Goal: Book appointment/travel/reservation

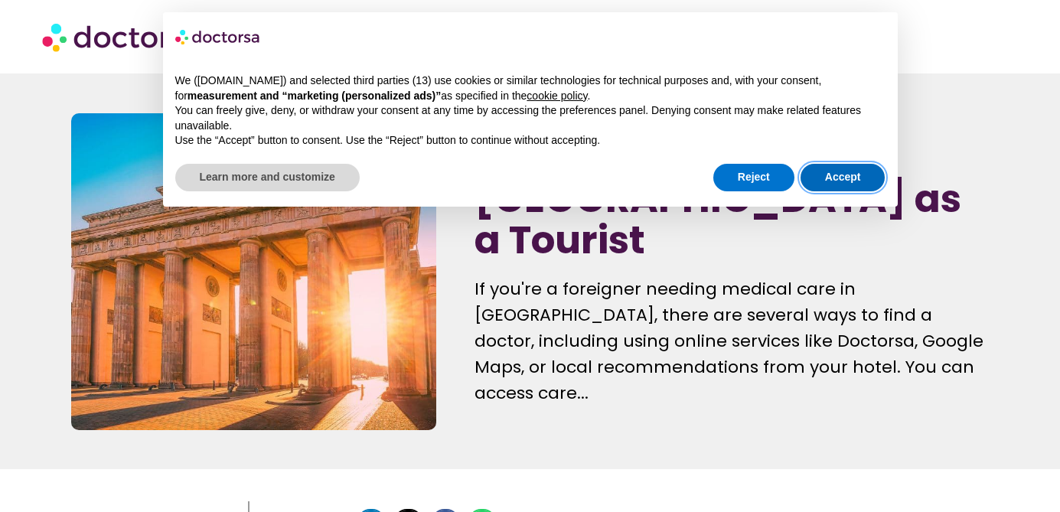
click at [846, 173] on button "Accept" at bounding box center [842, 178] width 85 height 28
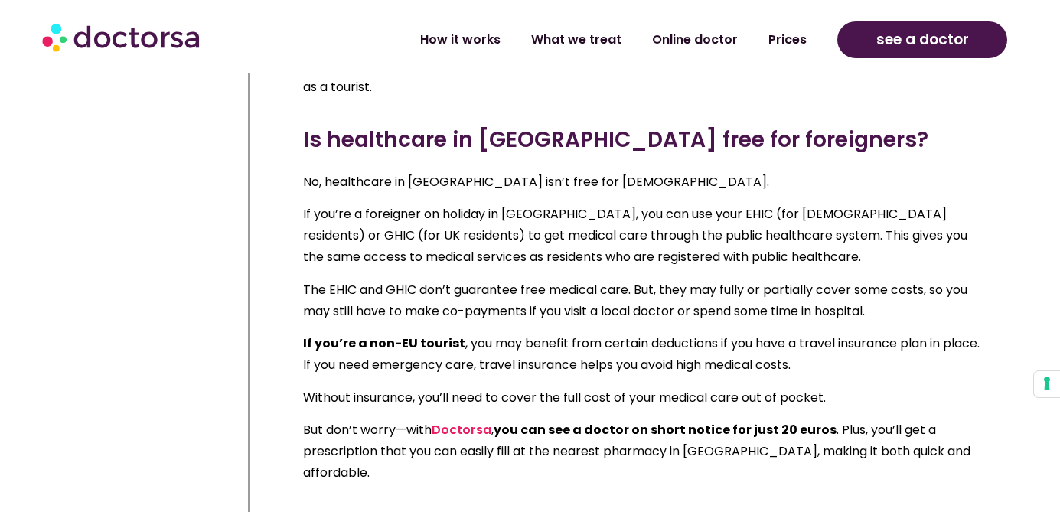
scroll to position [1130, 0]
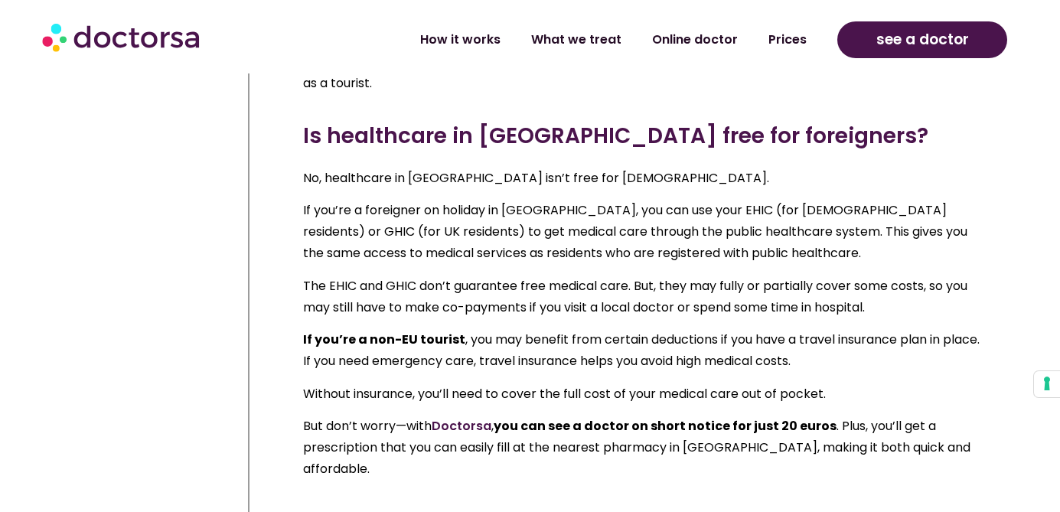
click at [474, 417] on link "Doctorsa" at bounding box center [462, 426] width 60 height 18
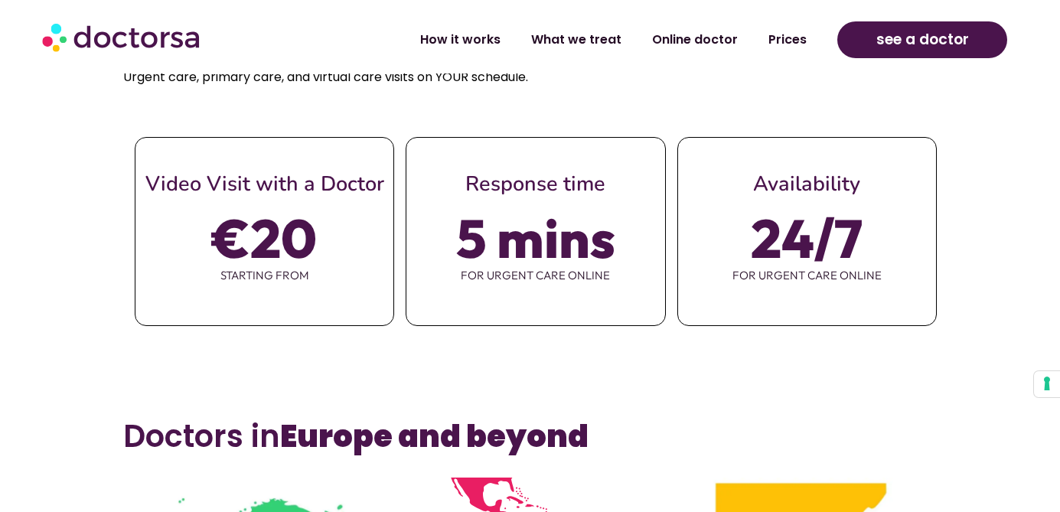
scroll to position [626, 0]
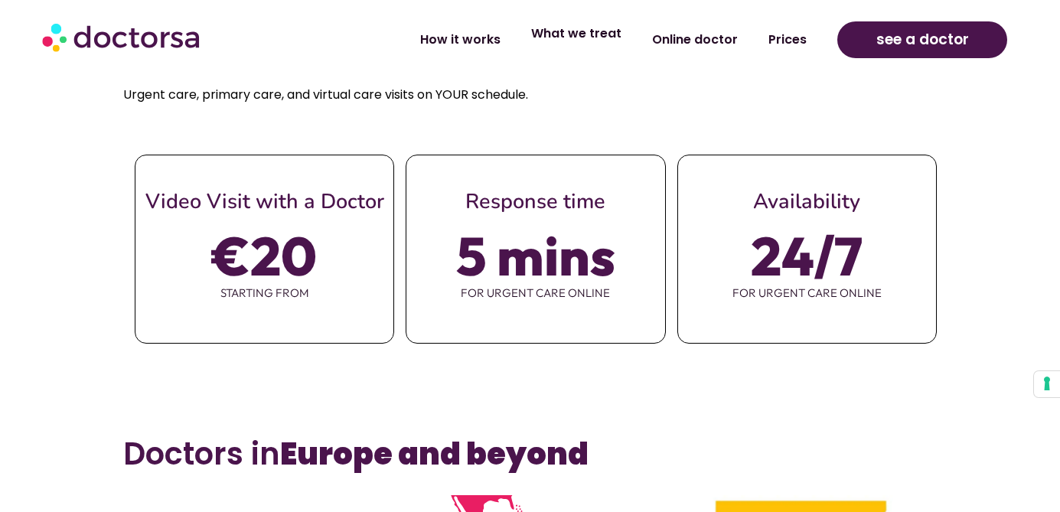
click at [595, 41] on link "What we treat" at bounding box center [576, 33] width 121 height 35
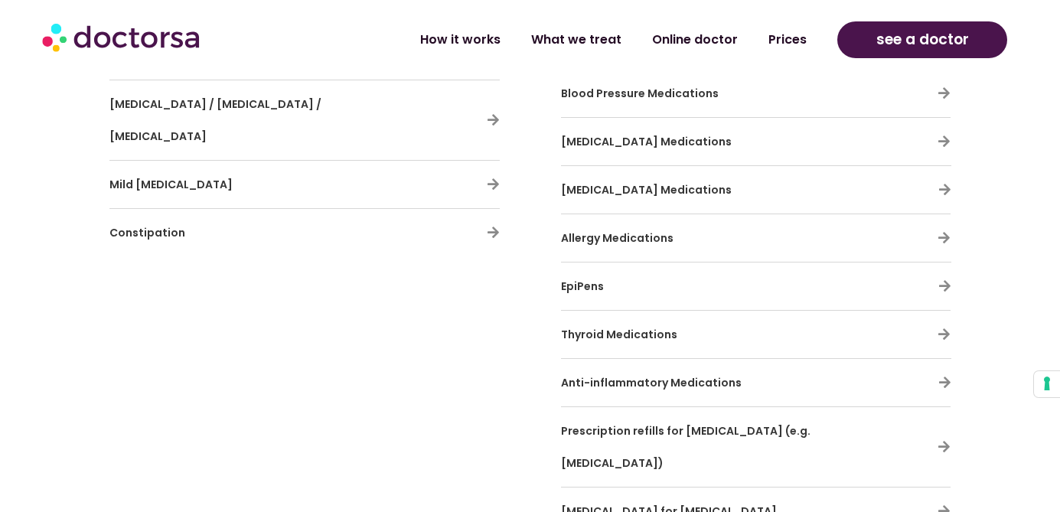
scroll to position [4508, 0]
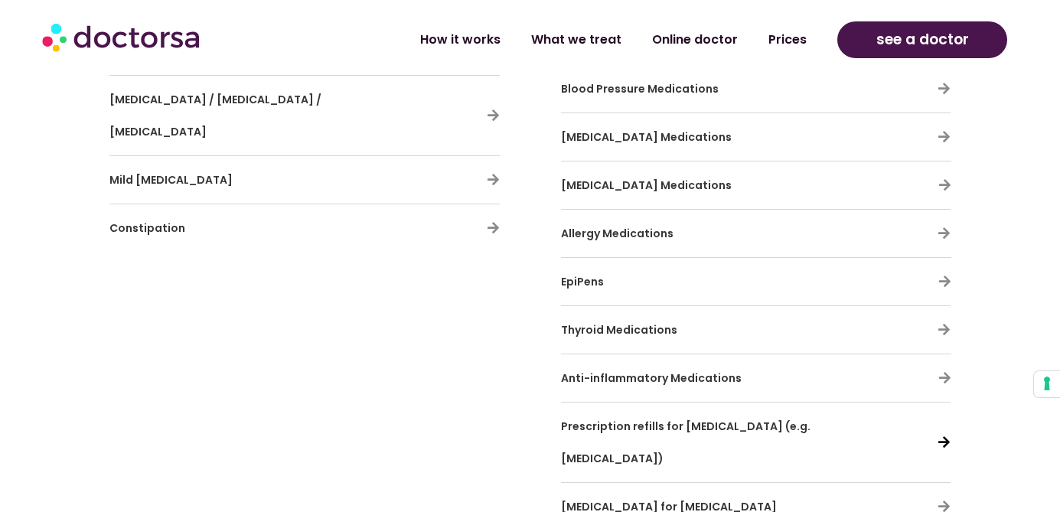
click at [941, 435] on icon at bounding box center [943, 441] width 13 height 13
click at [944, 435] on icon at bounding box center [943, 441] width 13 height 13
click at [697, 419] on span "Prescription refills for antidepressants (e.g. Lexapro)" at bounding box center [685, 442] width 249 height 47
click at [945, 435] on icon at bounding box center [943, 441] width 13 height 13
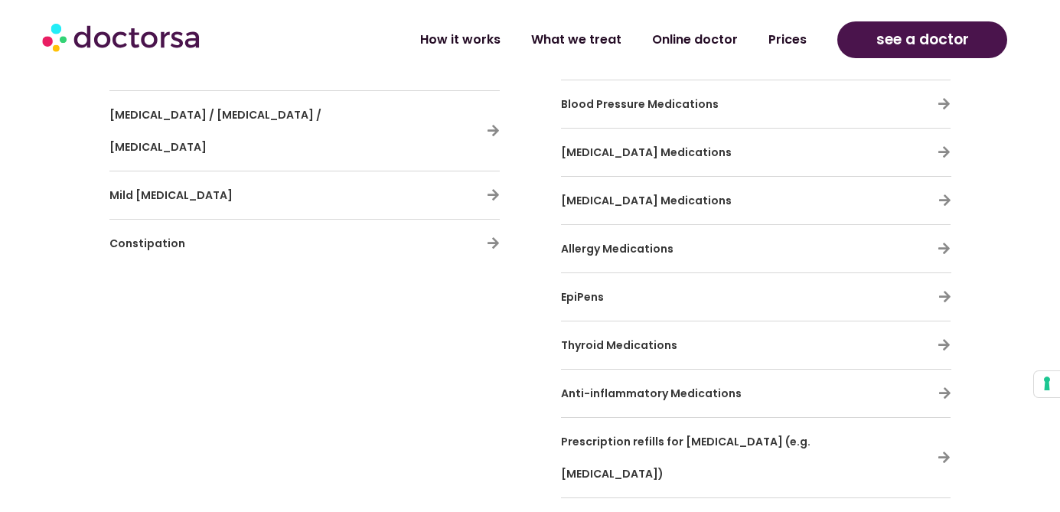
scroll to position [4498, 0]
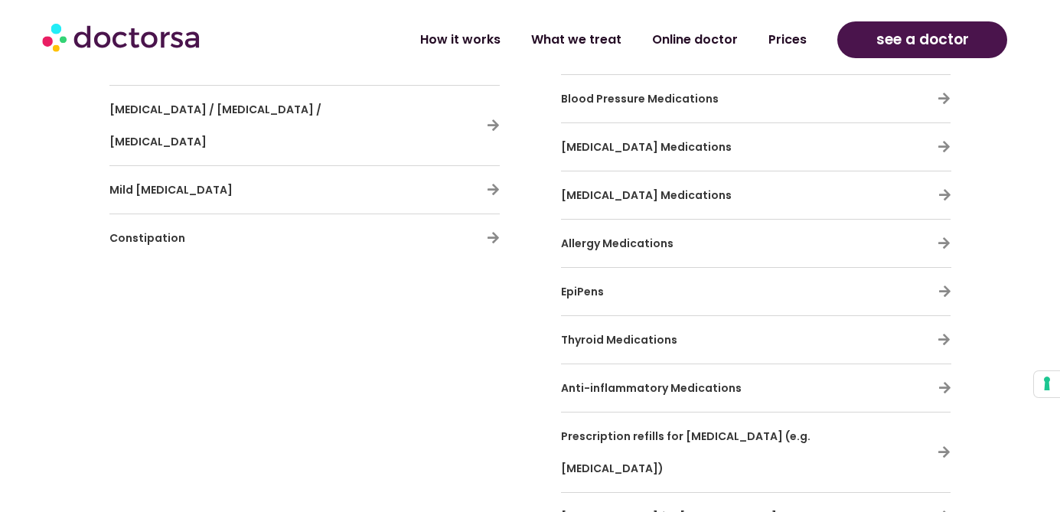
click at [706, 429] on span "Prescription refills for antidepressants (e.g. Lexapro)" at bounding box center [685, 452] width 249 height 47
click at [947, 445] on icon at bounding box center [943, 451] width 13 height 13
click at [947, 188] on icon at bounding box center [944, 194] width 13 height 13
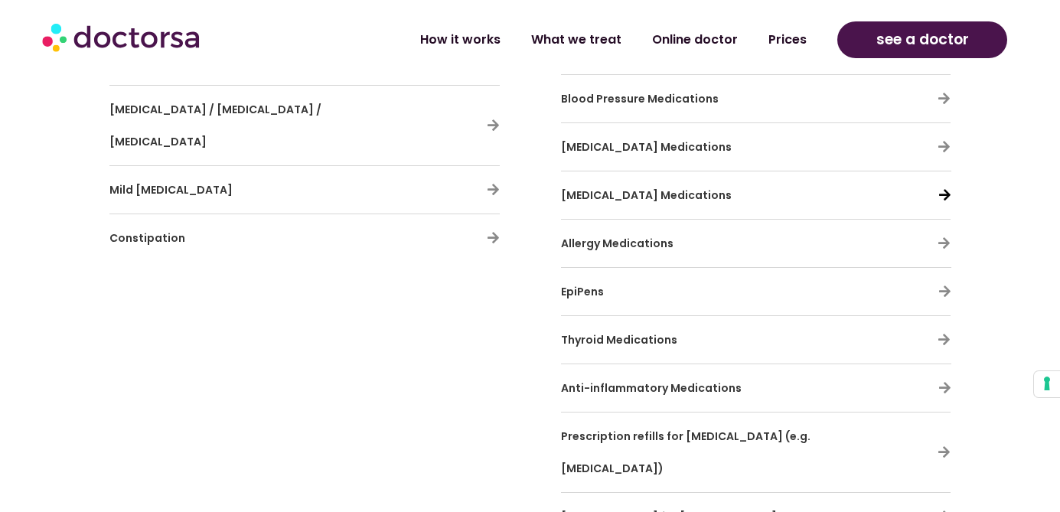
click at [947, 188] on icon at bounding box center [944, 194] width 13 height 13
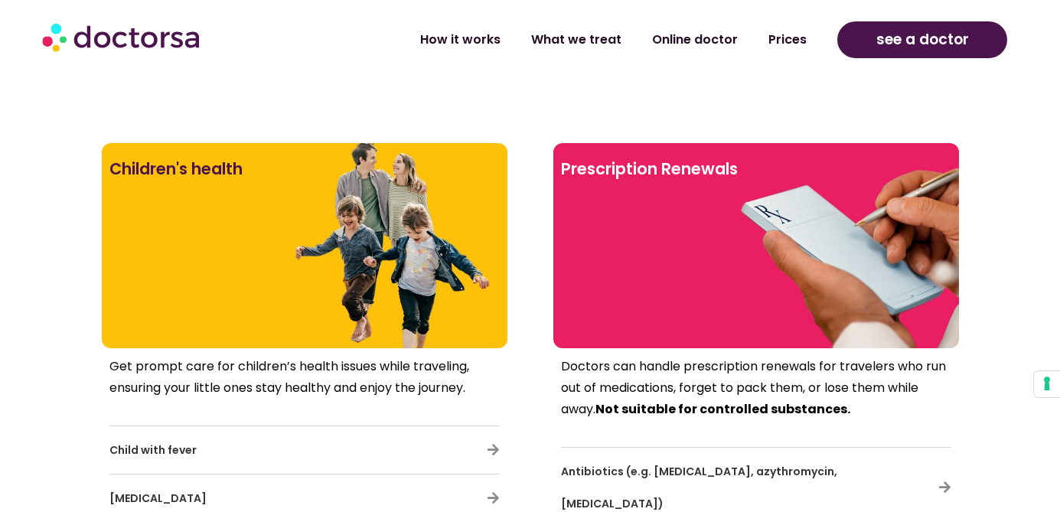
scroll to position [3771, 0]
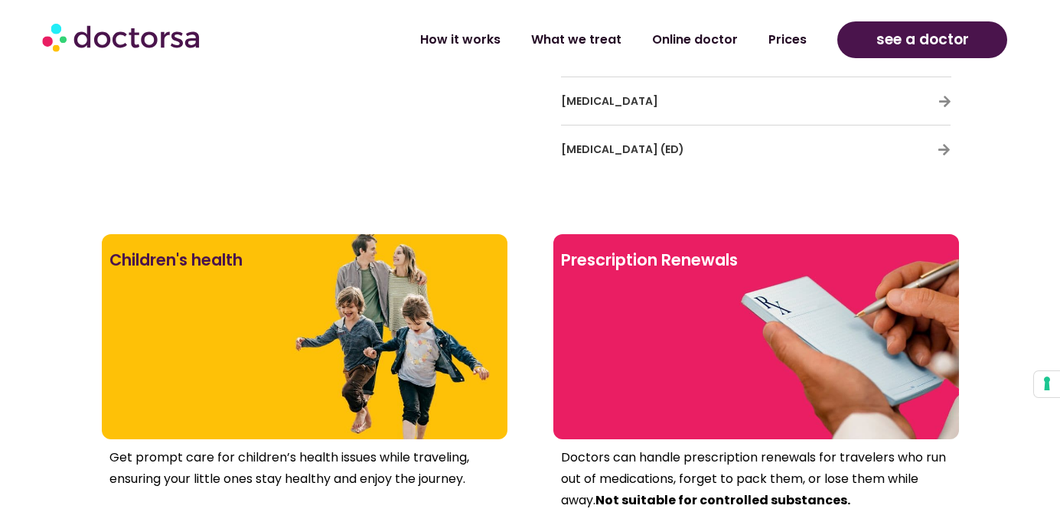
click at [663, 256] on h2 "Prescription Renewals" at bounding box center [756, 260] width 390 height 37
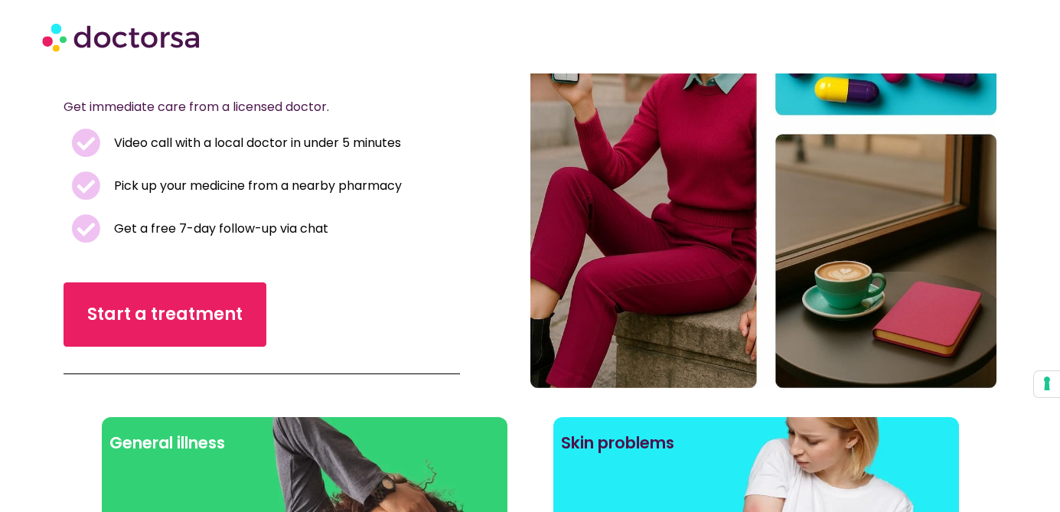
scroll to position [236, 0]
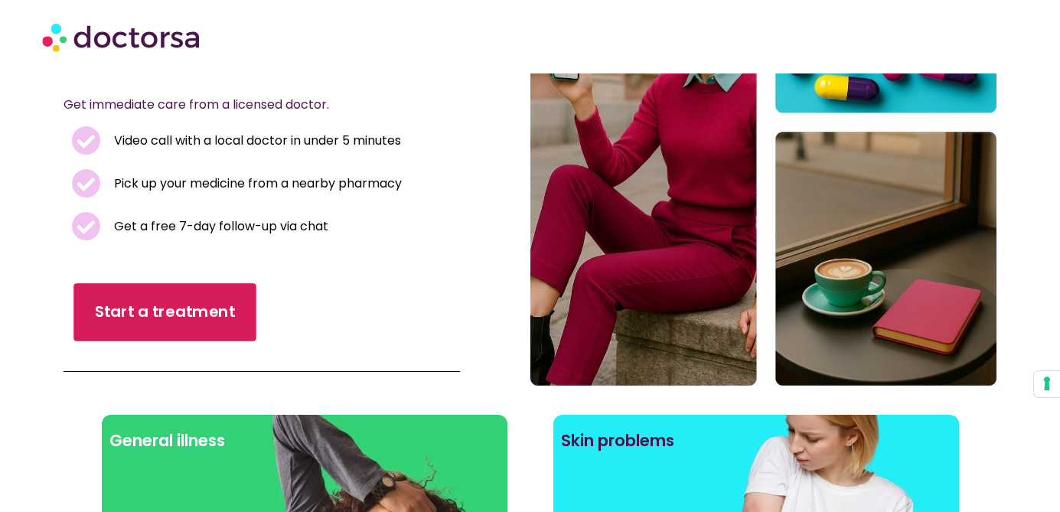
click at [177, 326] on link "Start a treatment" at bounding box center [164, 313] width 183 height 58
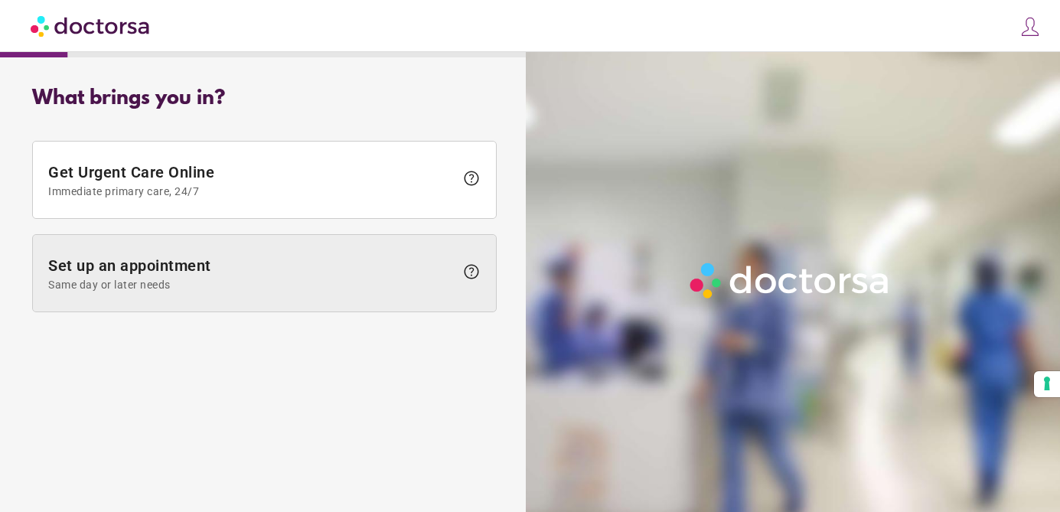
click at [173, 283] on span "Same day or later needs" at bounding box center [251, 285] width 406 height 12
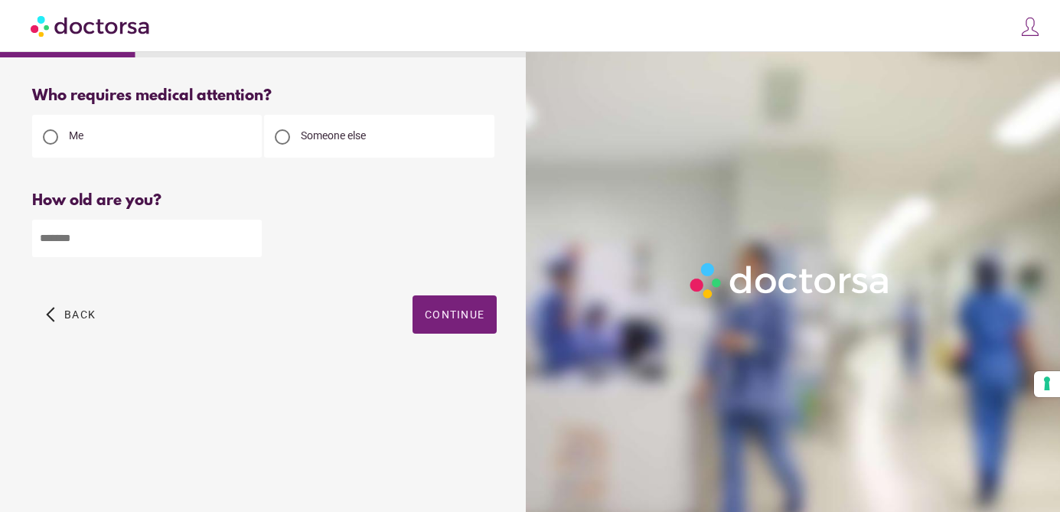
click at [138, 242] on input "number" at bounding box center [147, 238] width 230 height 37
type input "**"
click at [453, 314] on span "Continue" at bounding box center [455, 314] width 60 height 12
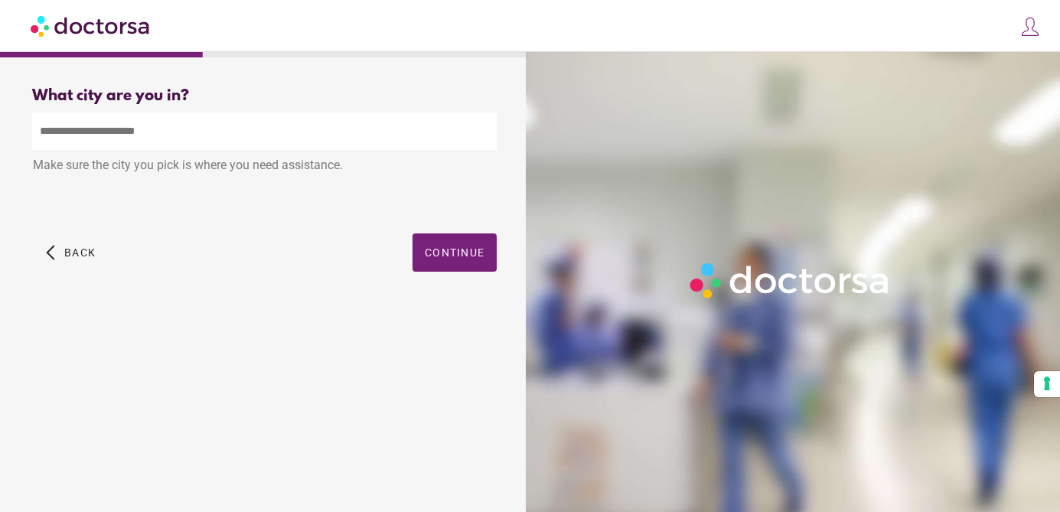
click at [198, 136] on input "text" at bounding box center [264, 130] width 465 height 37
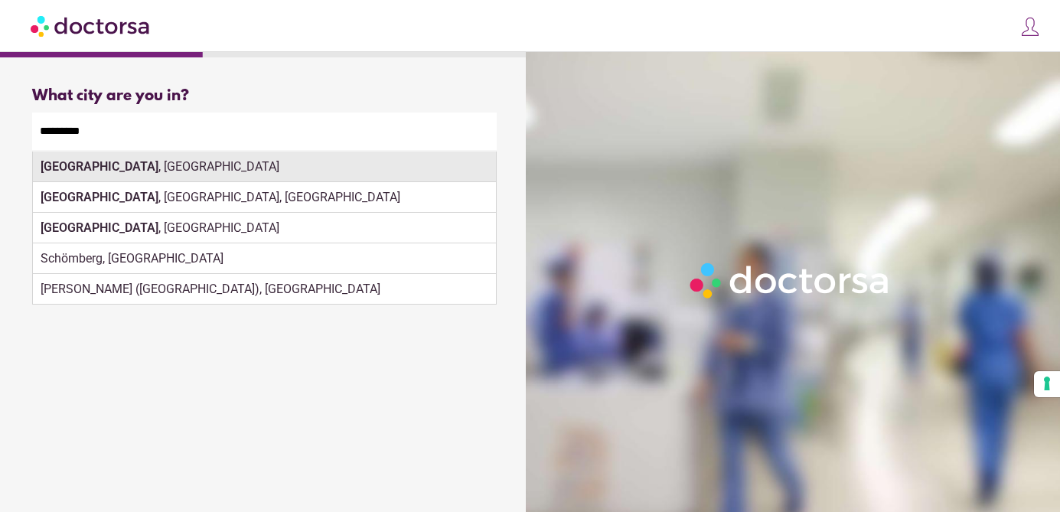
click at [295, 168] on div "Karlsruhe , Germany" at bounding box center [264, 167] width 463 height 31
type input "**********"
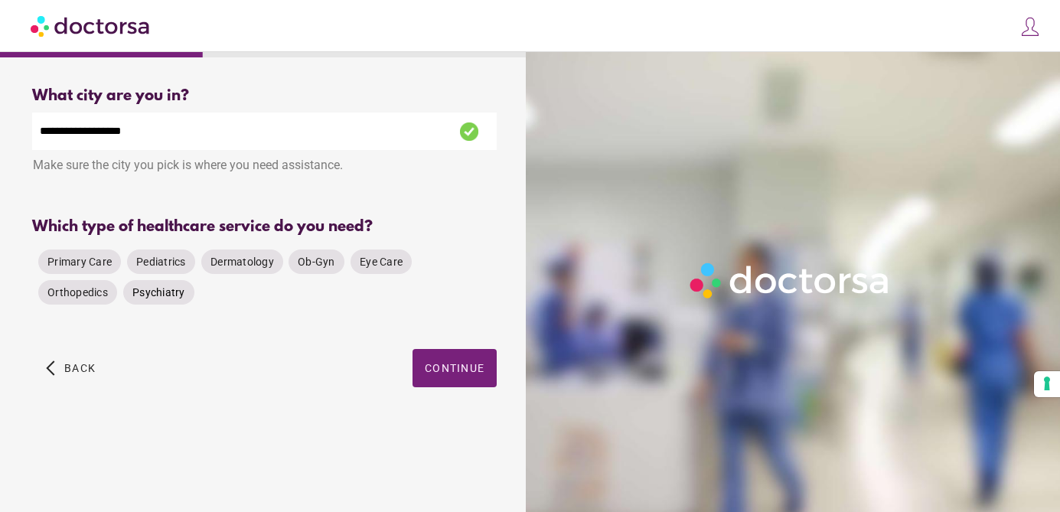
click at [152, 292] on span "Psychiatry" at bounding box center [158, 292] width 53 height 12
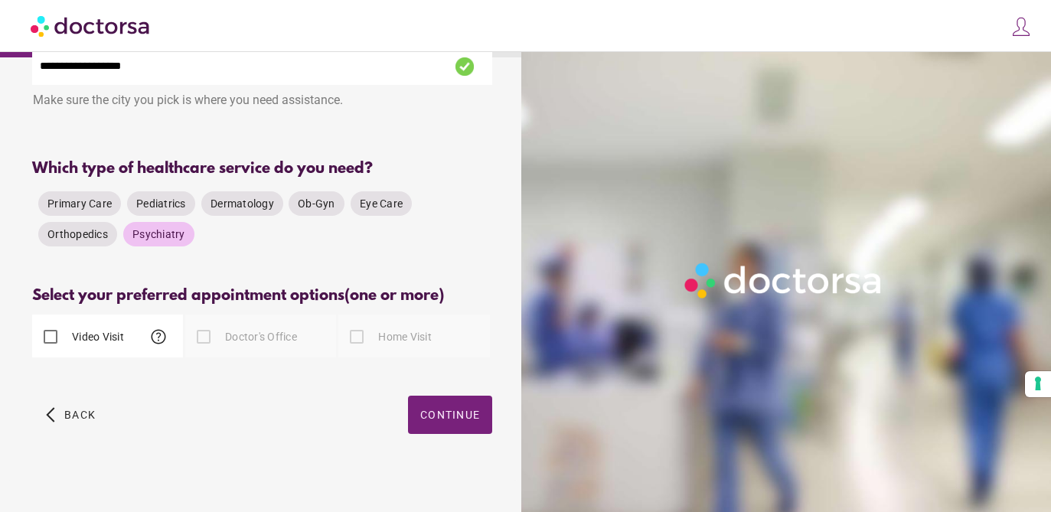
scroll to position [67, 0]
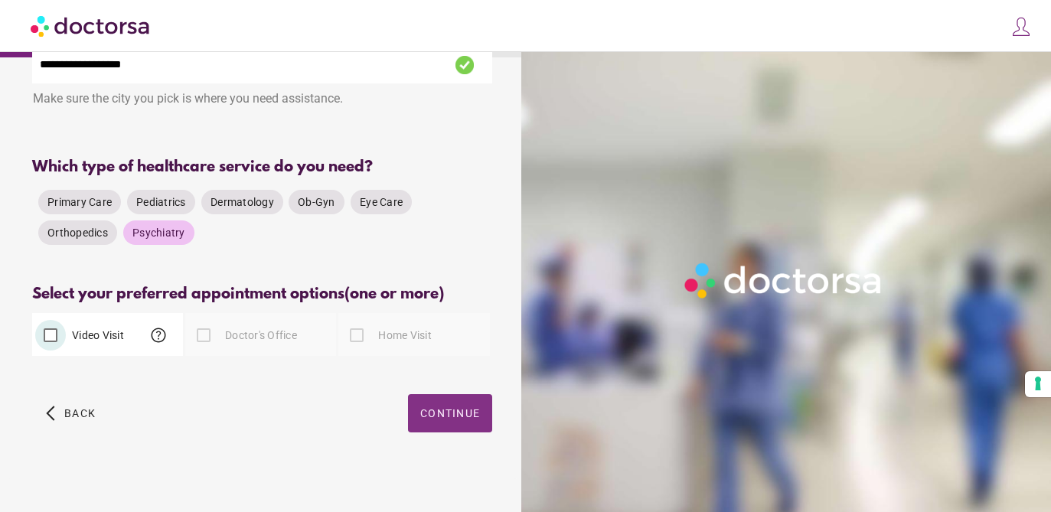
click at [429, 416] on span "button" at bounding box center [450, 413] width 84 height 38
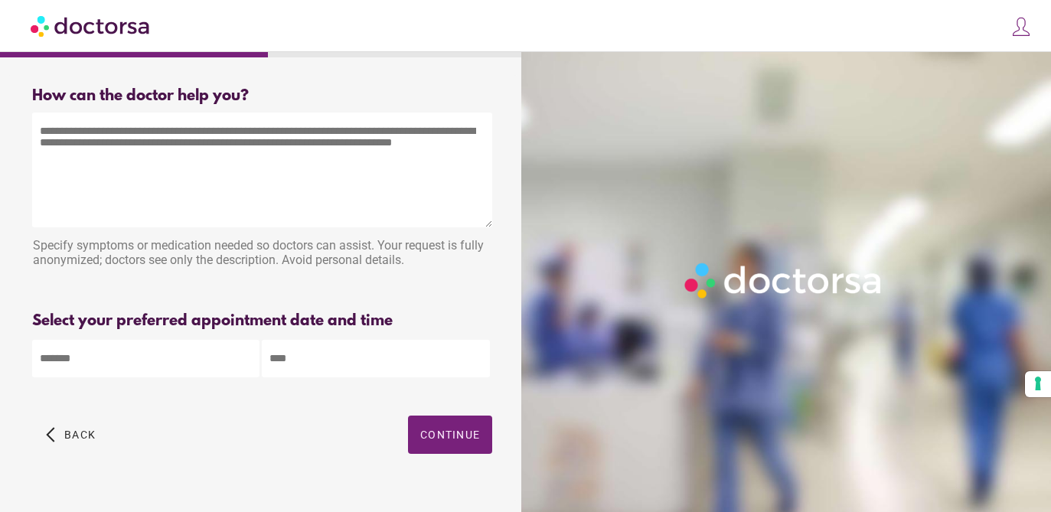
click at [193, 170] on textarea at bounding box center [262, 169] width 460 height 115
paste textarea "**********"
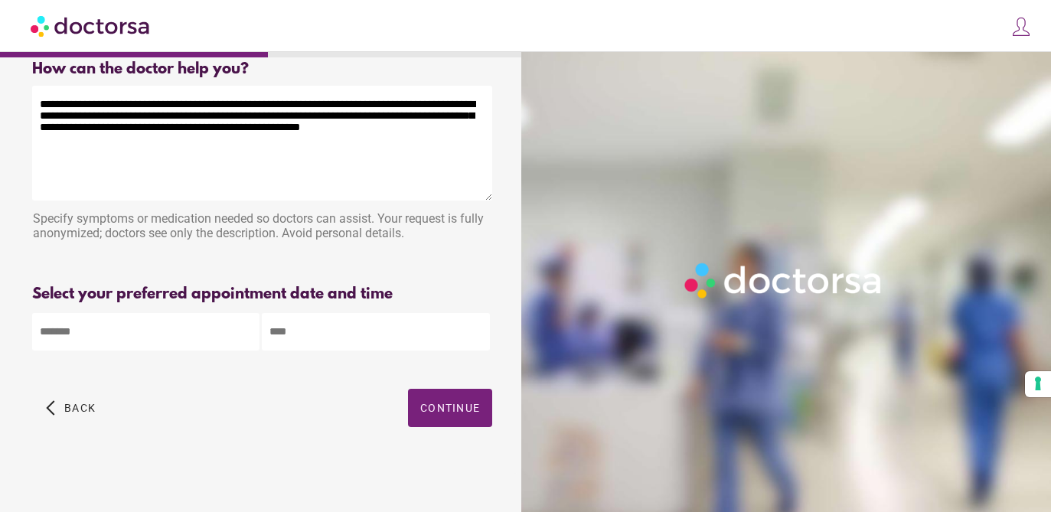
scroll to position [28, 0]
type textarea "**********"
click at [123, 329] on body "**********" at bounding box center [525, 242] width 1051 height 539
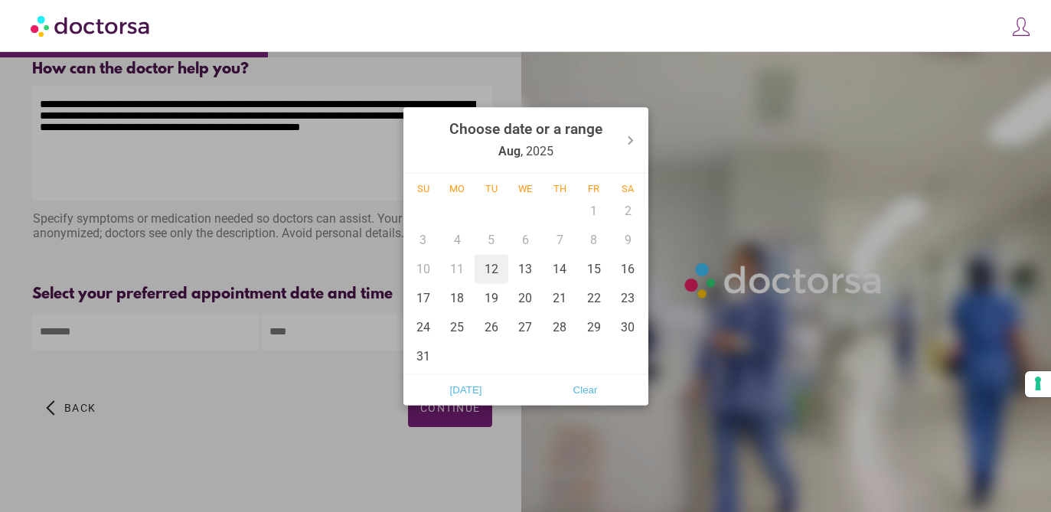
click at [488, 268] on div "12" at bounding box center [491, 268] width 34 height 29
type input "******"
click at [328, 331] on div at bounding box center [525, 256] width 1051 height 512
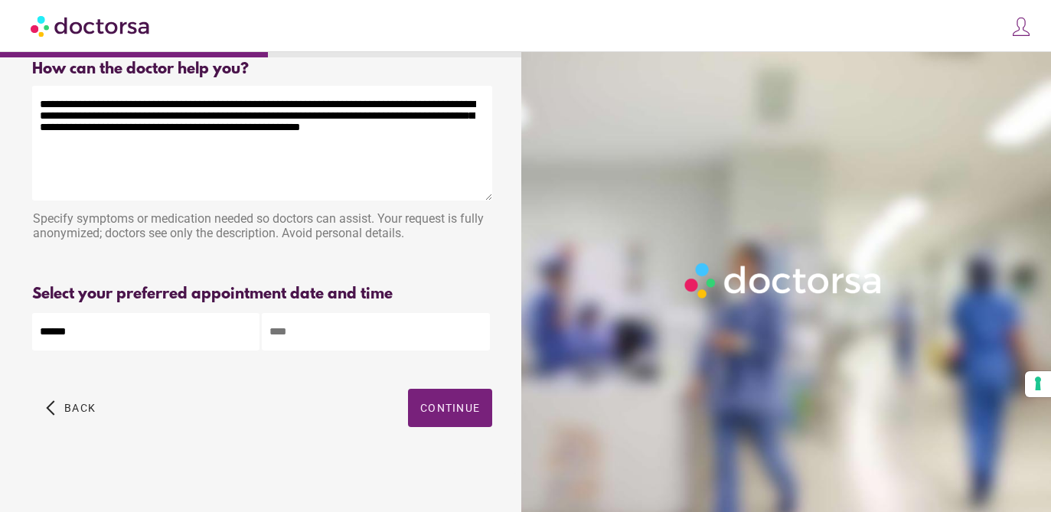
click at [328, 331] on input "text" at bounding box center [375, 331] width 227 height 37
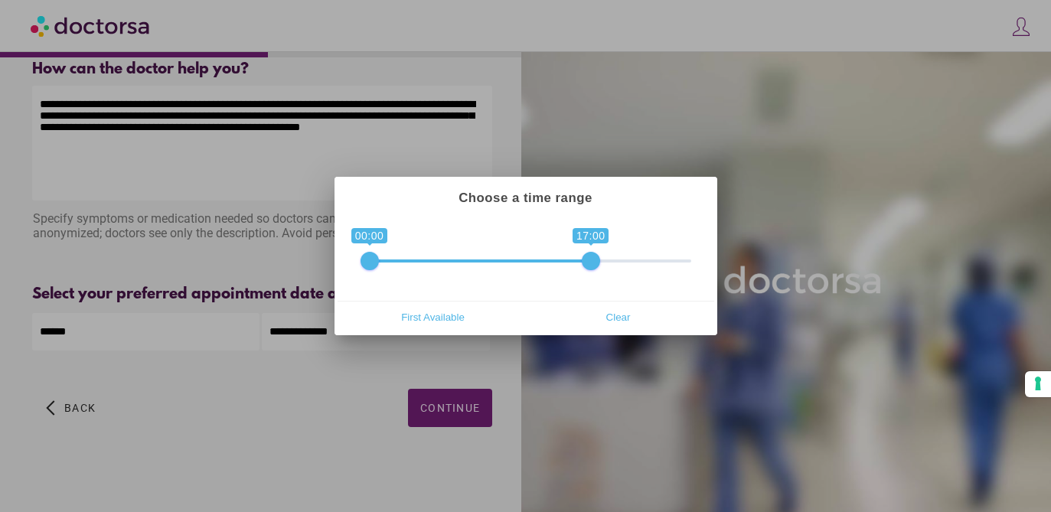
type input "**********"
drag, startPoint x: 680, startPoint y: 257, endPoint x: 599, endPoint y: 272, distance: 82.4
click at [599, 272] on div "**********" at bounding box center [525, 259] width 377 height 84
click at [619, 325] on span "Clear" at bounding box center [618, 316] width 176 height 23
drag, startPoint x: 682, startPoint y: 265, endPoint x: 603, endPoint y: 269, distance: 78.9
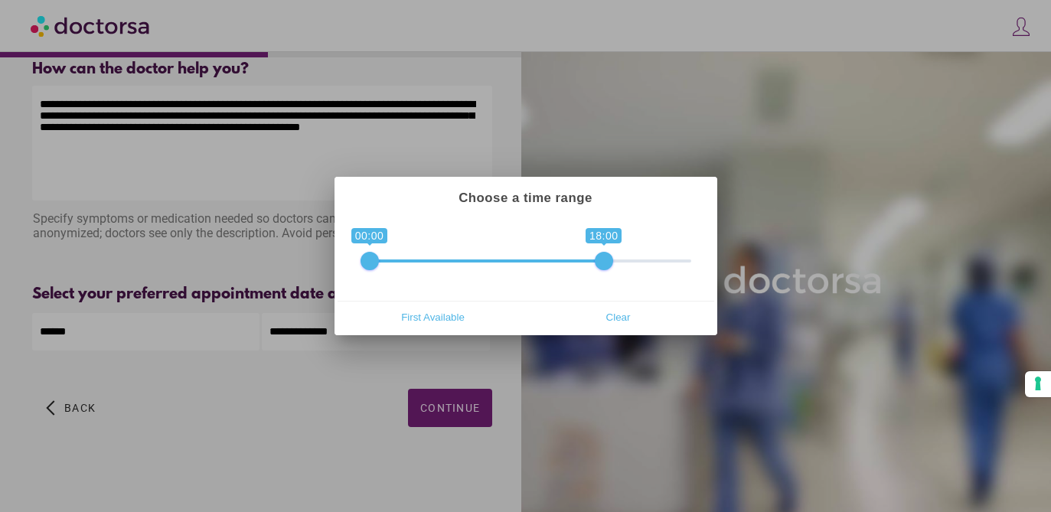
click at [603, 269] on span at bounding box center [604, 261] width 18 height 18
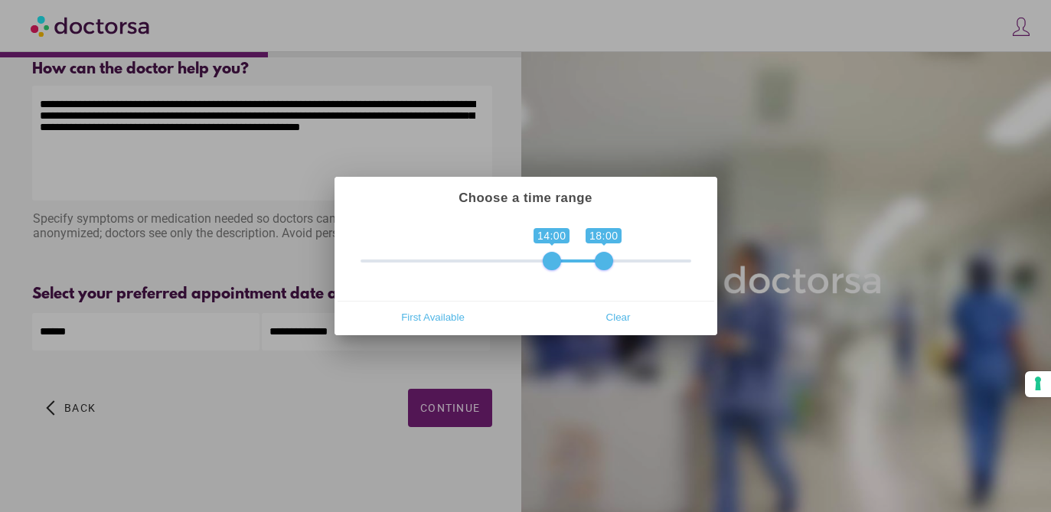
drag, startPoint x: 368, startPoint y: 262, endPoint x: 548, endPoint y: 263, distance: 179.8
click at [548, 263] on span at bounding box center [552, 261] width 18 height 18
click at [436, 319] on span "First Available" at bounding box center [433, 316] width 176 height 23
type input "**********"
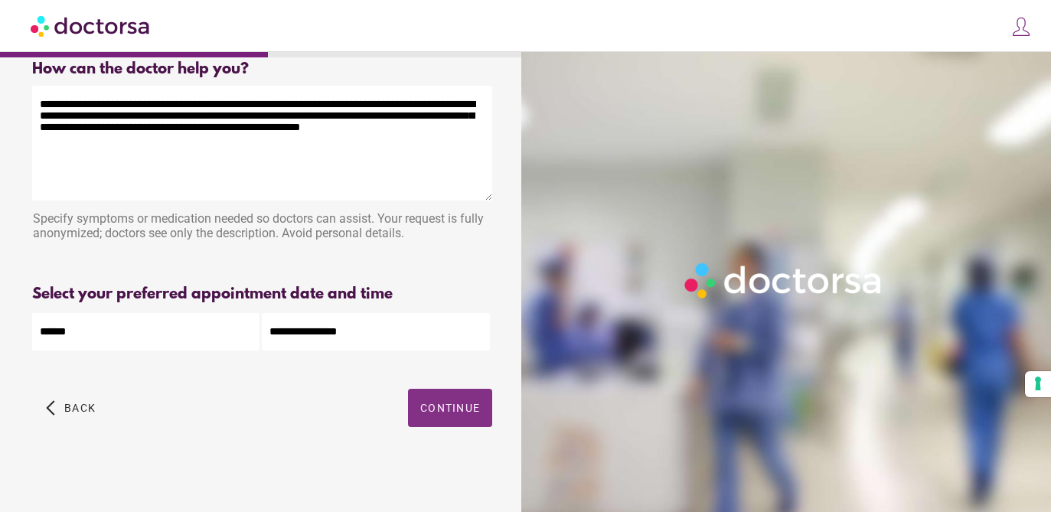
click at [444, 407] on span "Continue" at bounding box center [450, 408] width 60 height 12
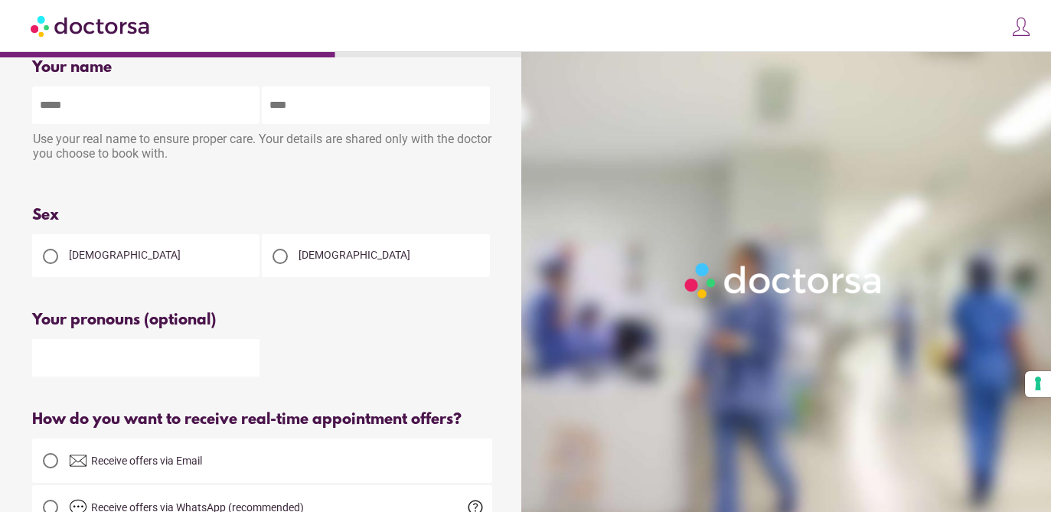
scroll to position [0, 0]
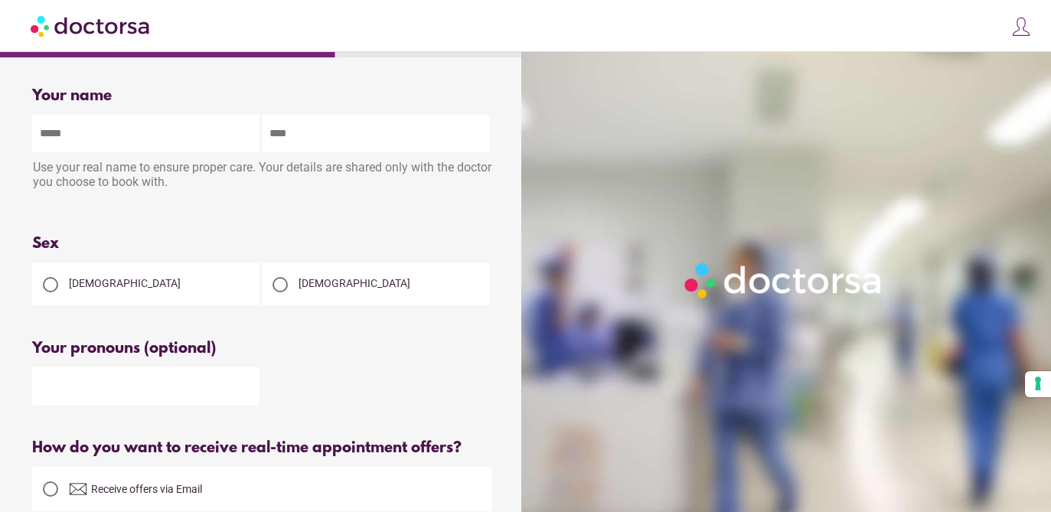
click at [100, 134] on input "text" at bounding box center [145, 133] width 227 height 37
type input "*********"
type input "*******"
type input "**********"
click at [139, 288] on div "[DEMOGRAPHIC_DATA]" at bounding box center [145, 283] width 227 height 43
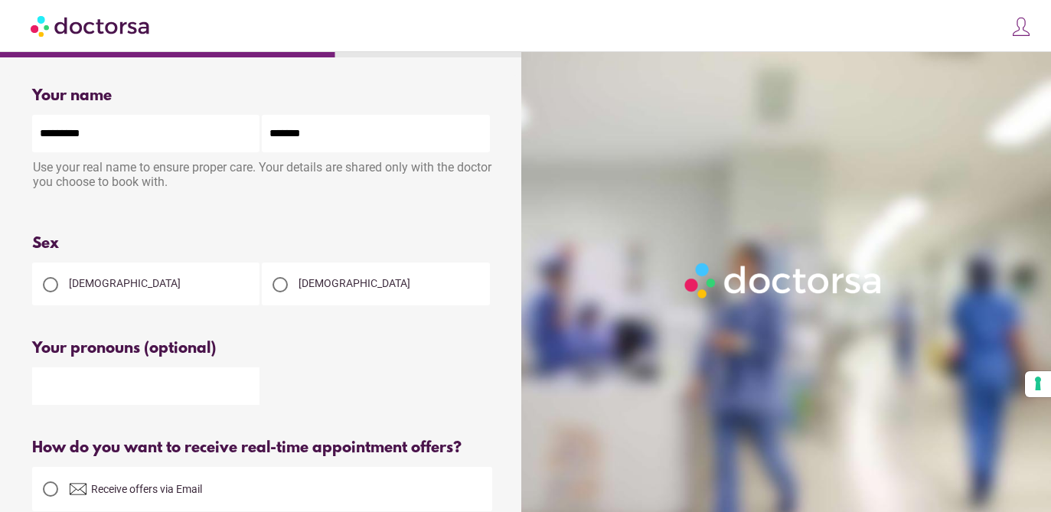
click at [45, 284] on div at bounding box center [50, 284] width 15 height 15
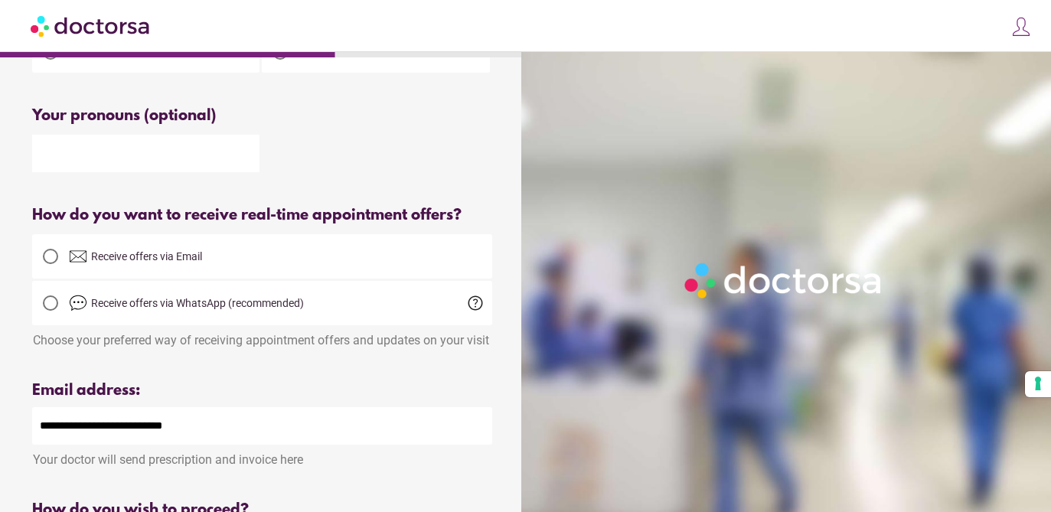
scroll to position [243, 0]
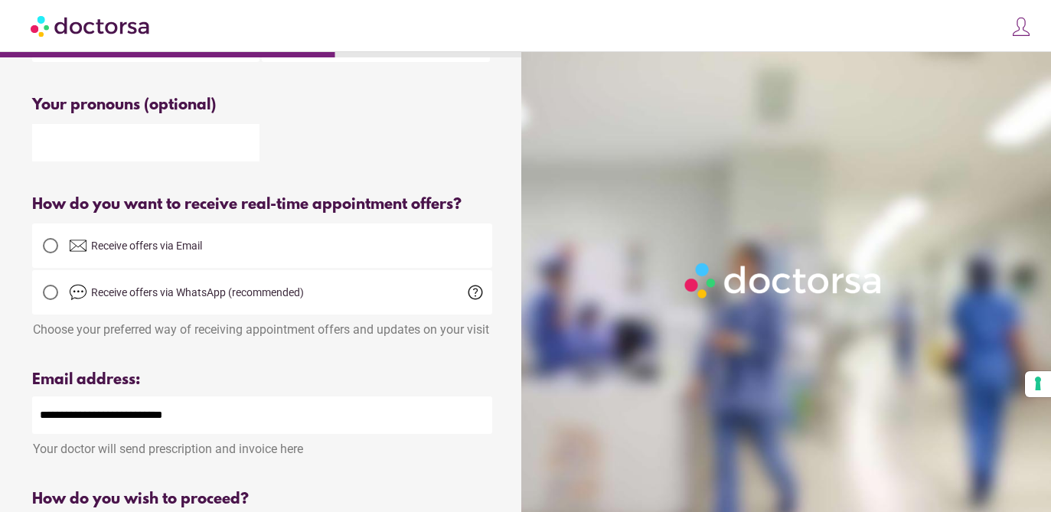
click at [114, 248] on span "Receive offers via Email" at bounding box center [146, 246] width 111 height 12
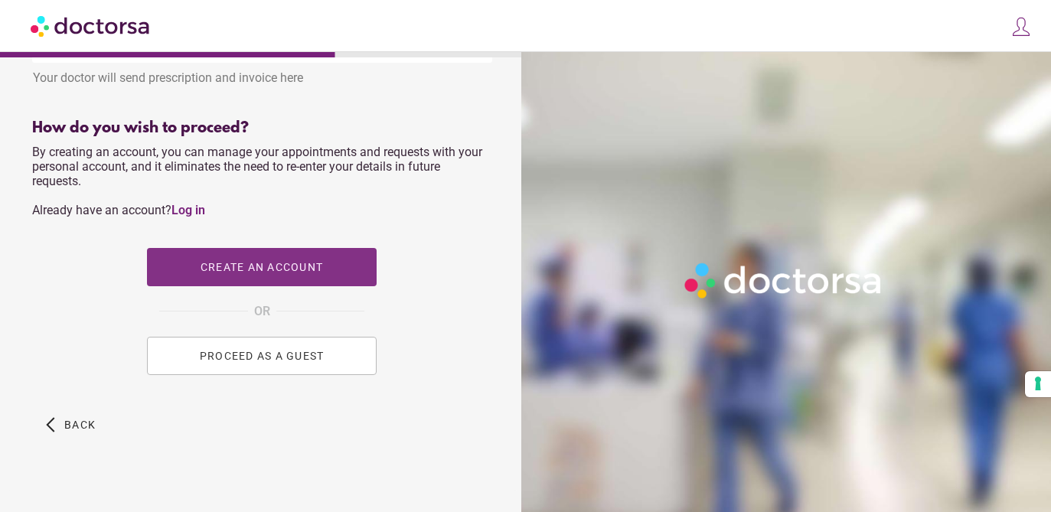
scroll to position [615, 0]
click at [266, 277] on span "button" at bounding box center [262, 266] width 230 height 38
type input "**********"
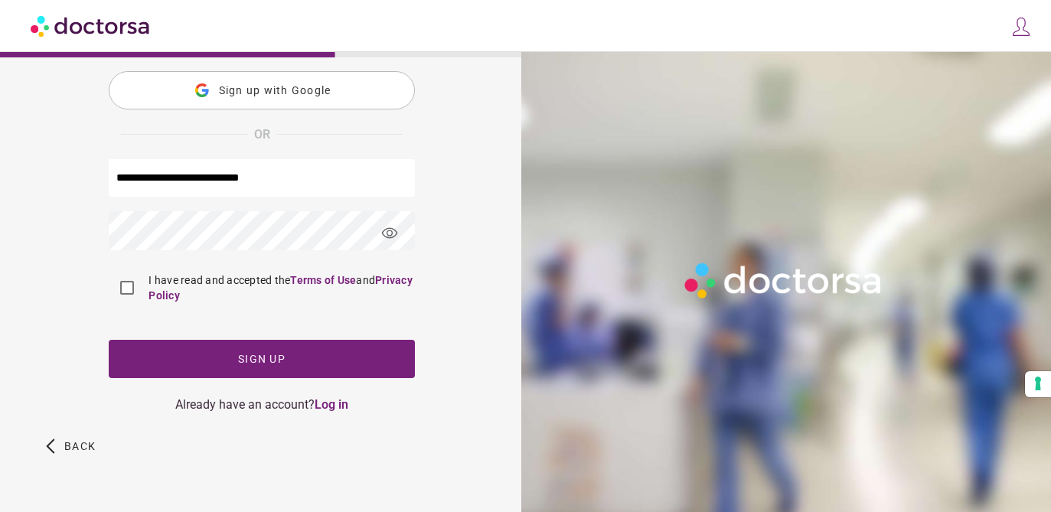
scroll to position [0, 0]
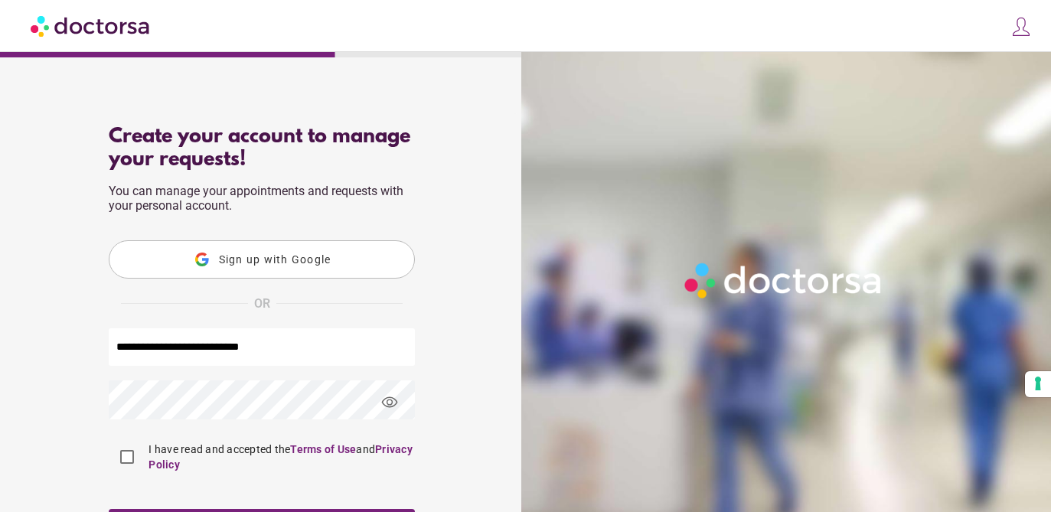
click at [276, 256] on span "Sign up with Google" at bounding box center [275, 259] width 112 height 12
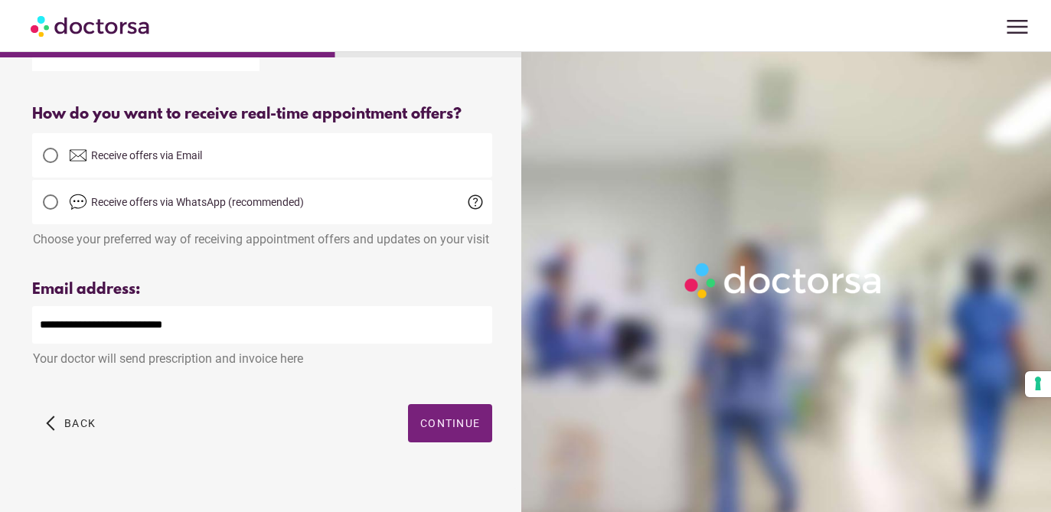
scroll to position [354, 0]
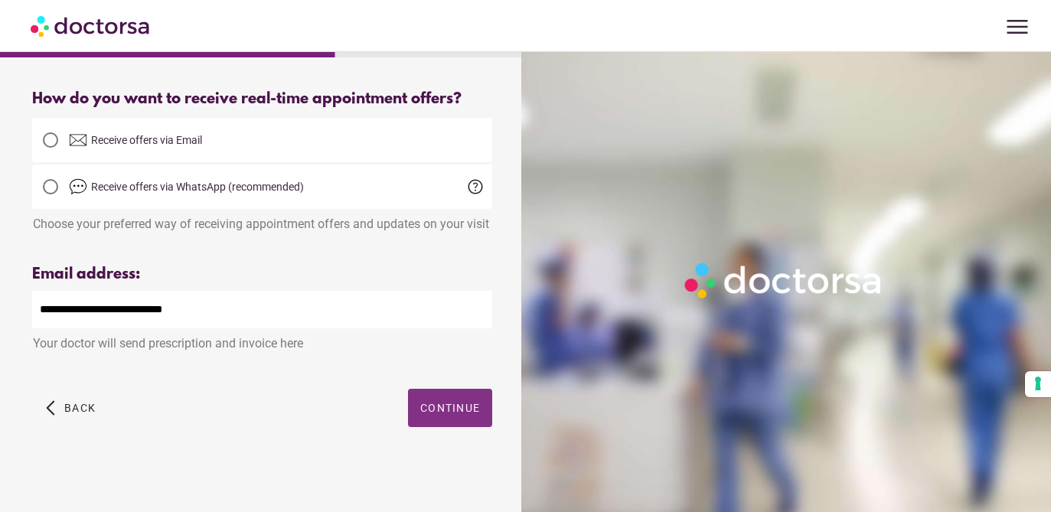
click at [451, 418] on span "button" at bounding box center [450, 408] width 84 height 38
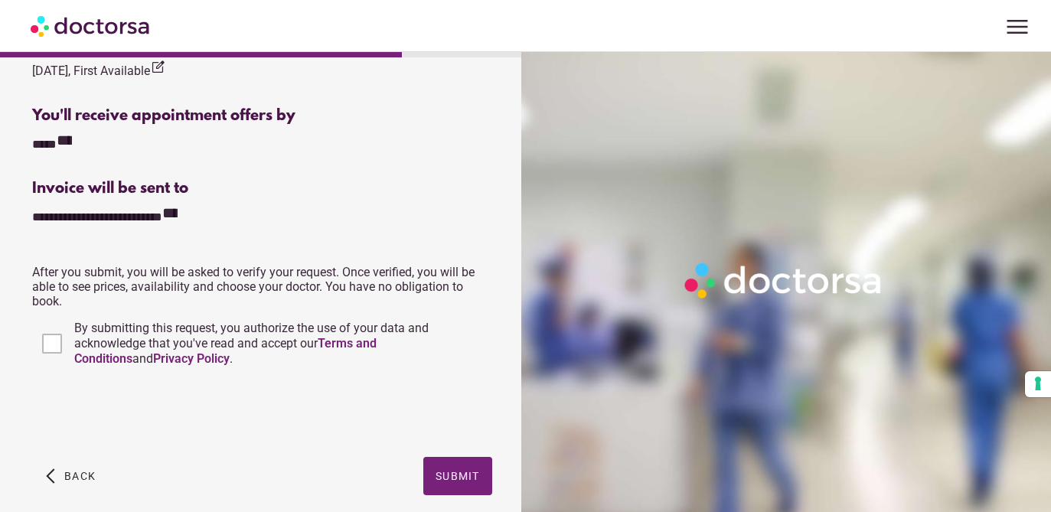
scroll to position [588, 0]
click at [462, 477] on span "Submit" at bounding box center [457, 475] width 44 height 12
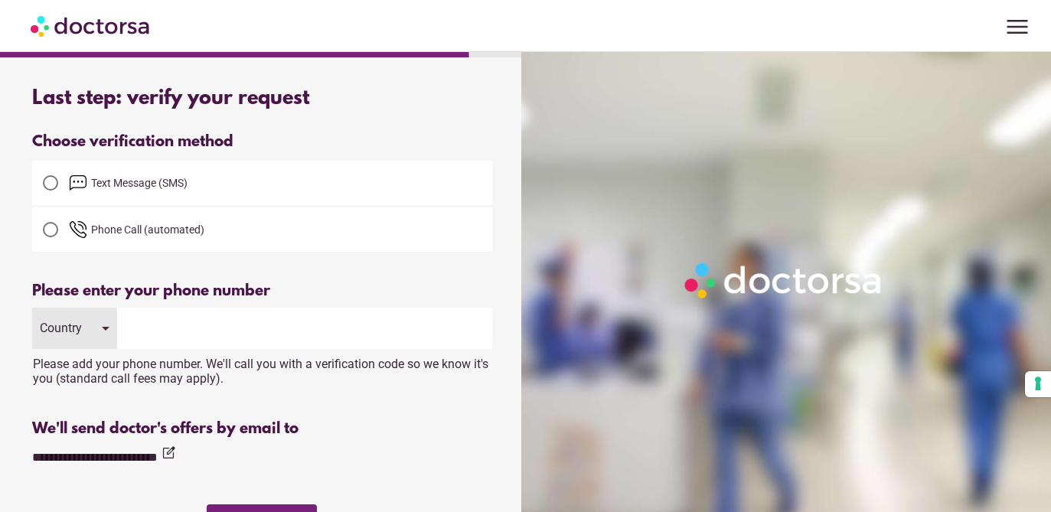
click at [148, 183] on span "Text Message (SMS)" at bounding box center [139, 183] width 96 height 12
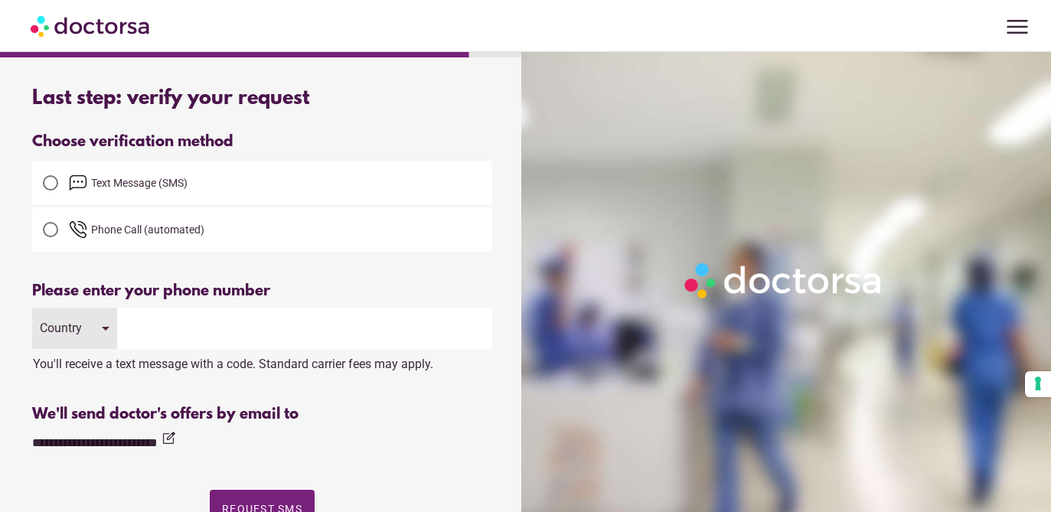
click at [86, 330] on div "Country" at bounding box center [63, 328] width 47 height 15
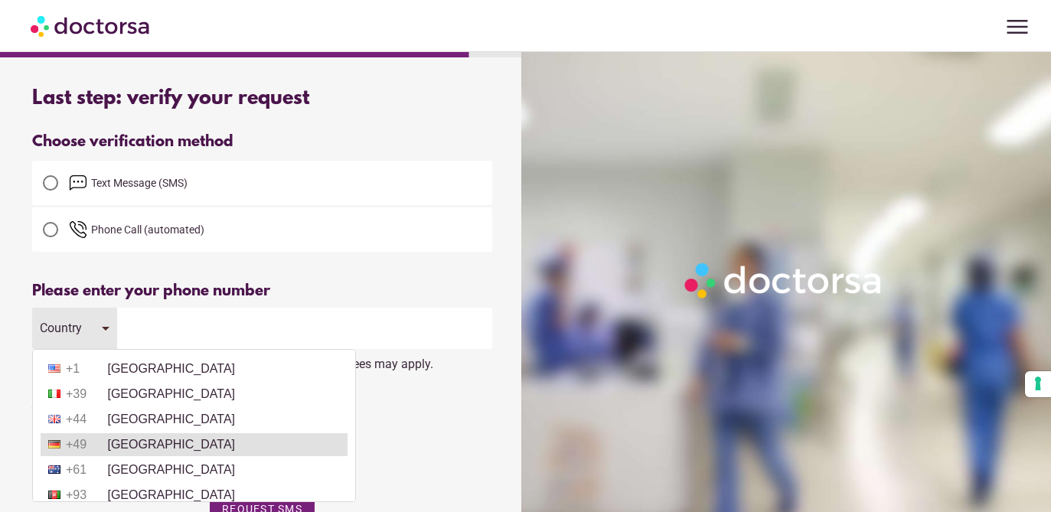
click at [131, 445] on li "+49 [GEOGRAPHIC_DATA]" at bounding box center [194, 444] width 307 height 23
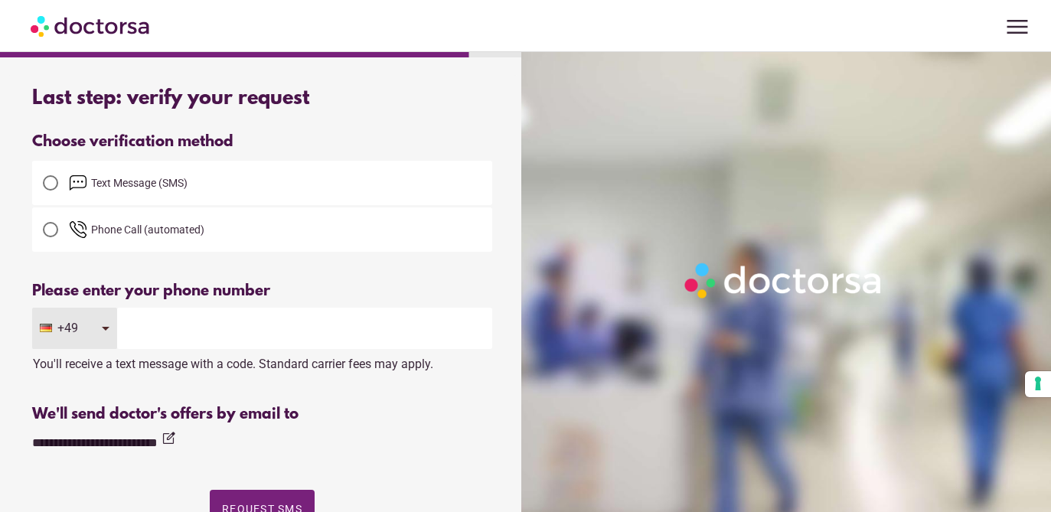
click at [160, 331] on input "tel" at bounding box center [304, 328] width 375 height 41
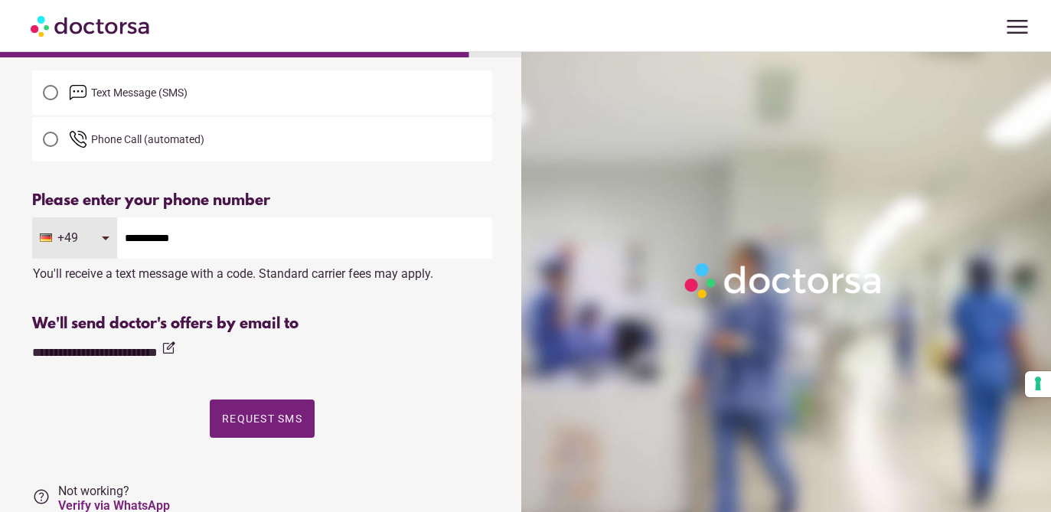
scroll to position [137, 0]
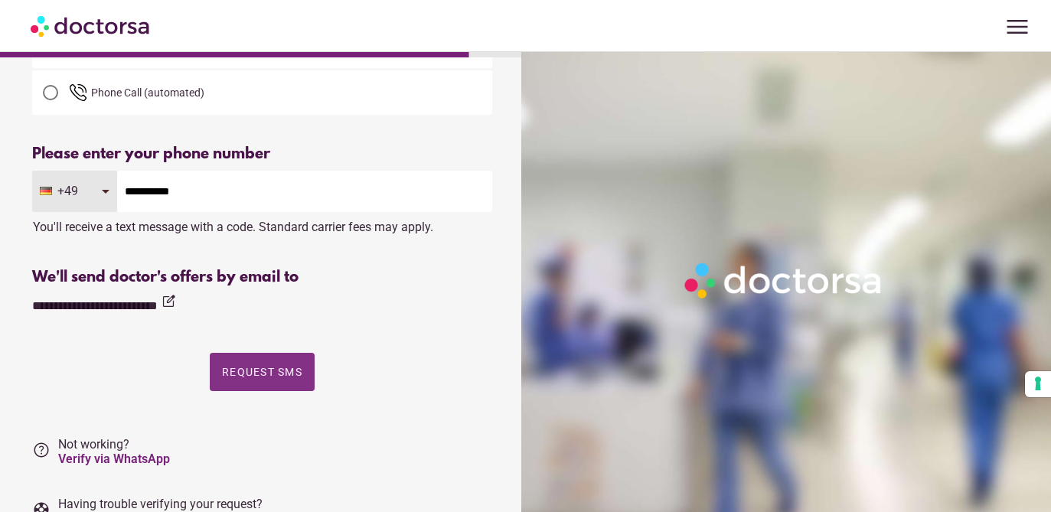
type input "**********"
click at [292, 373] on span "Request SMS" at bounding box center [262, 372] width 80 height 12
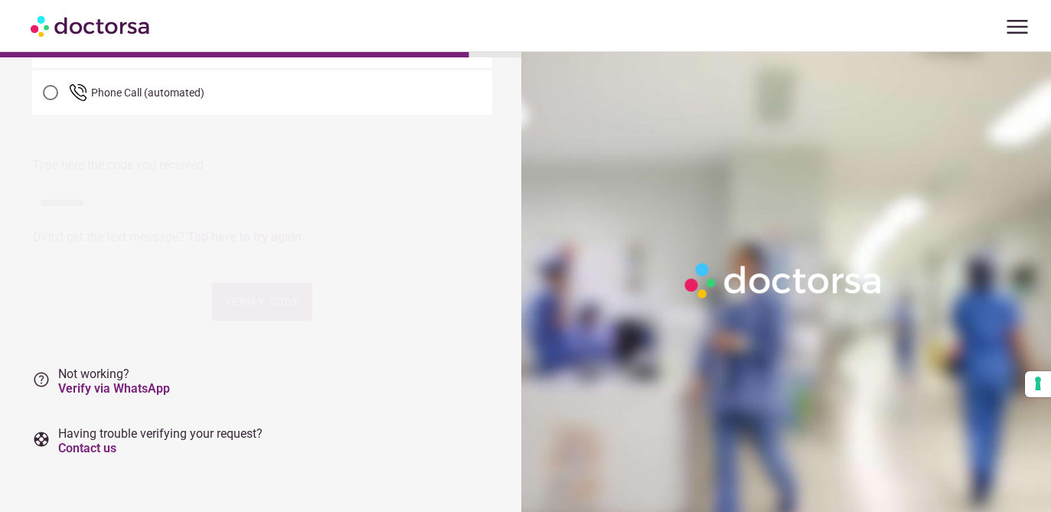
scroll to position [0, 0]
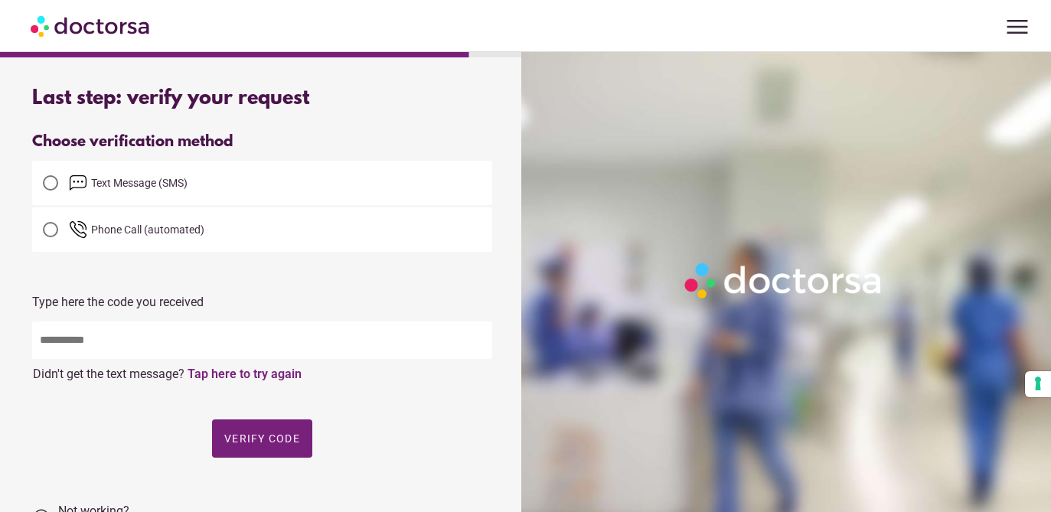
click at [315, 345] on input "text" at bounding box center [262, 339] width 460 height 37
type input "*****"
click at [261, 454] on span "button" at bounding box center [262, 438] width 100 height 38
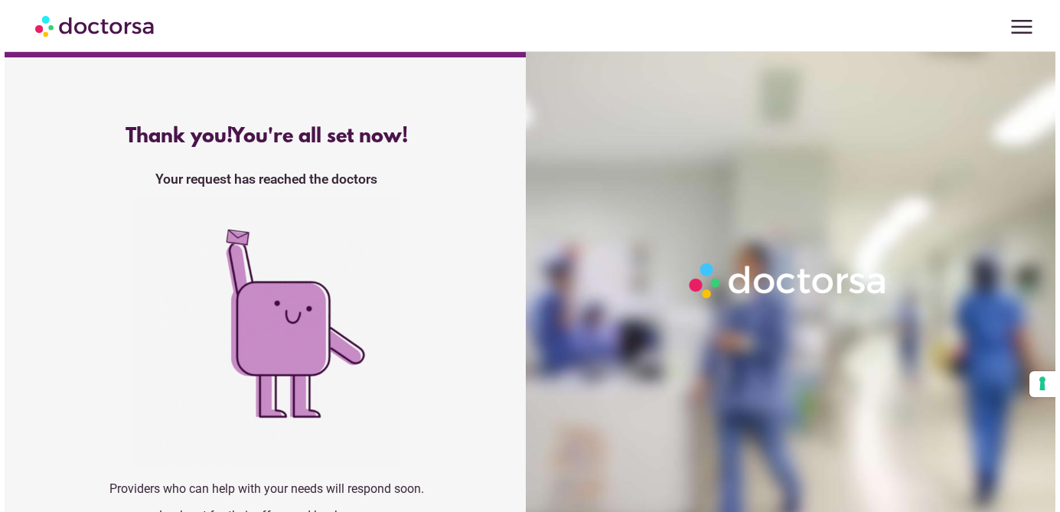
scroll to position [36, 0]
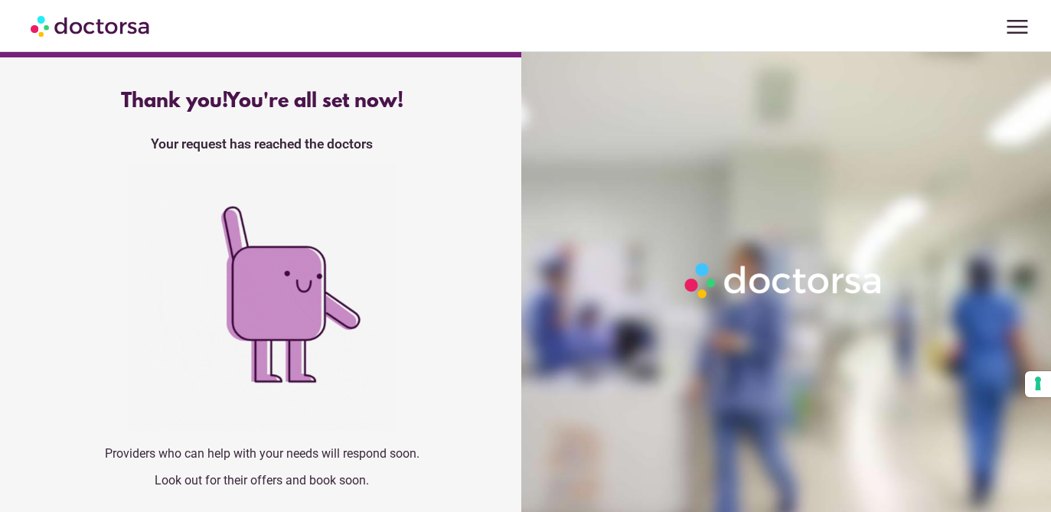
click at [1022, 32] on span "menu" at bounding box center [1016, 26] width 29 height 29
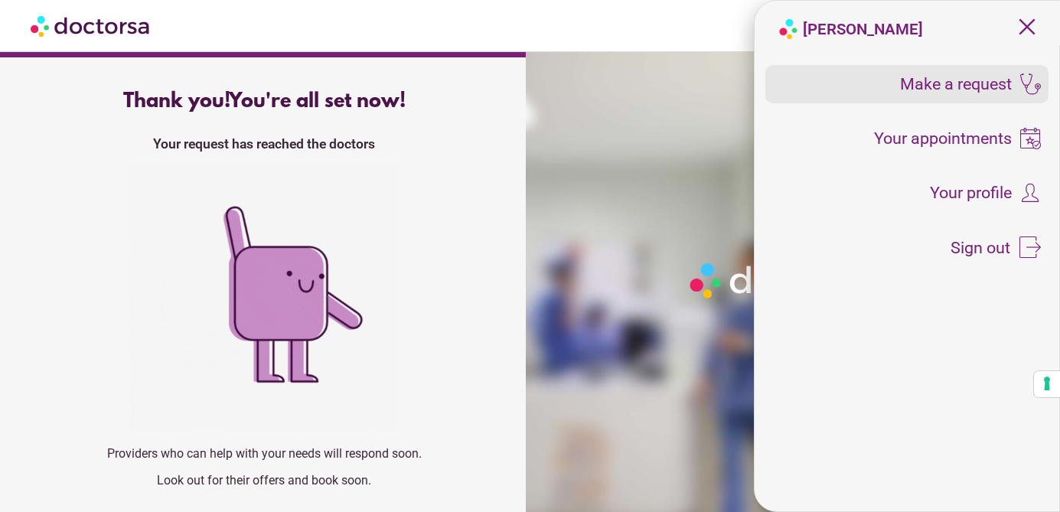
click at [992, 84] on span "Make a request" at bounding box center [956, 84] width 112 height 17
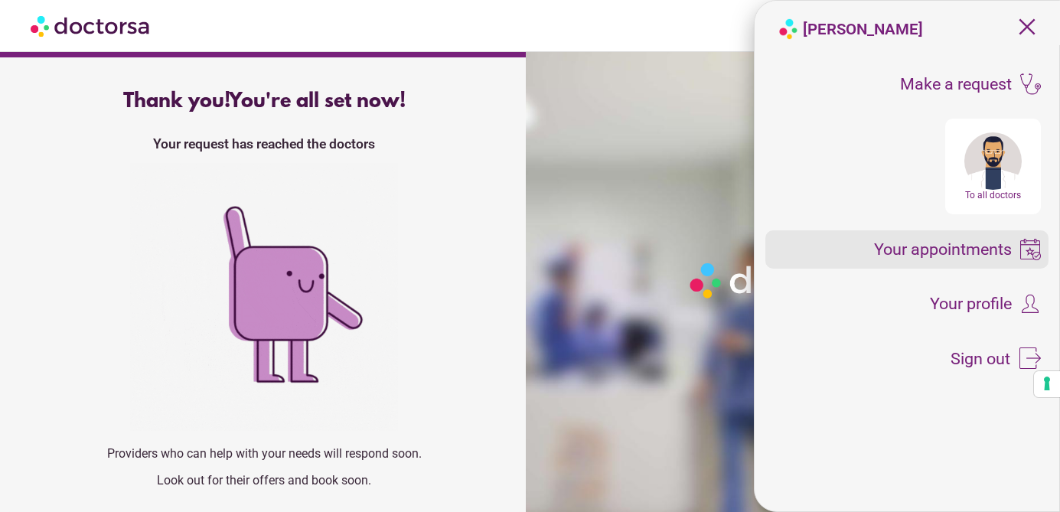
click at [950, 252] on span "Your appointments" at bounding box center [943, 249] width 138 height 17
